Goal: Register for event/course

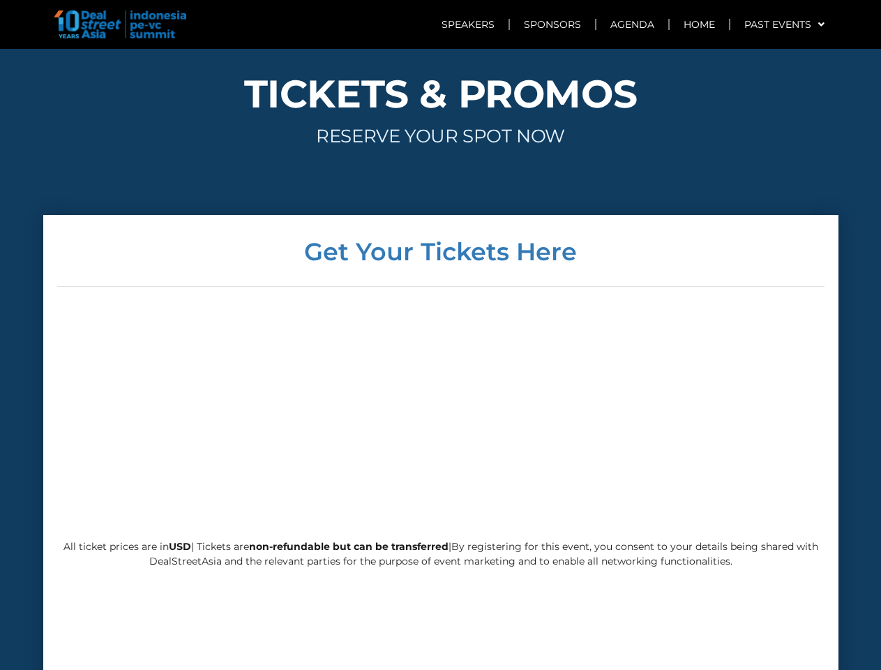
scroll to position [3215, 0]
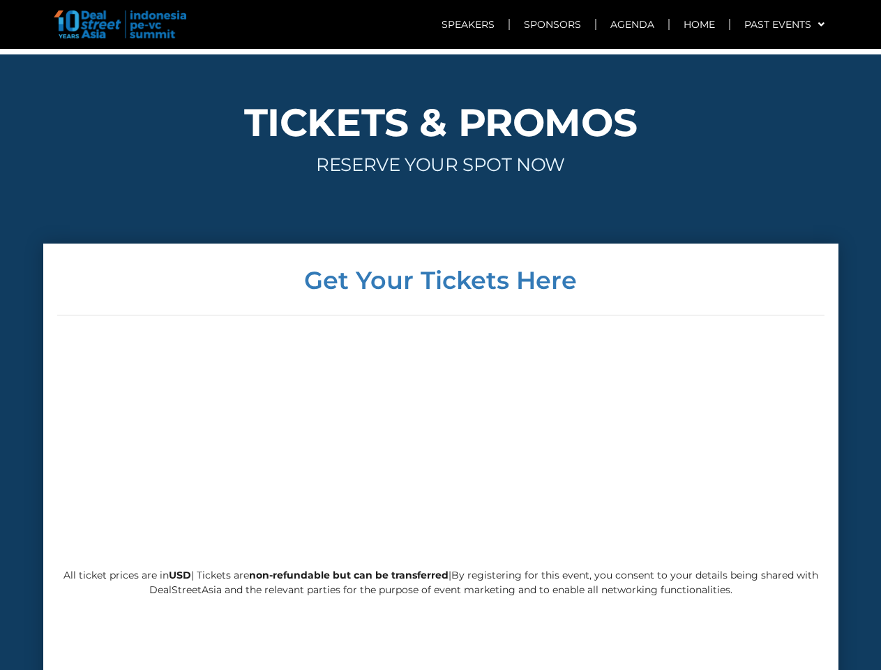
scroll to position [3337, 0]
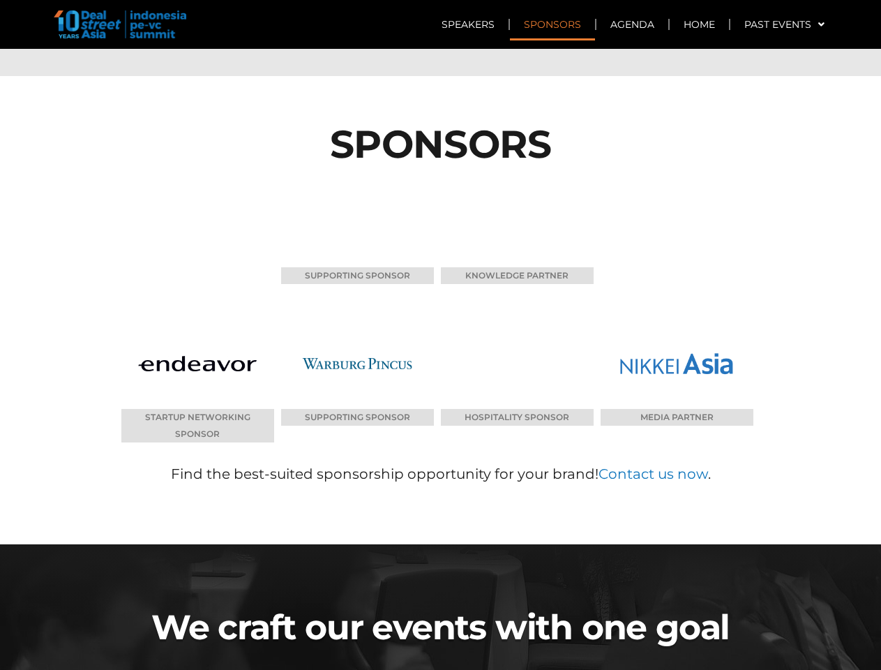
scroll to position [6710, 0]
